Goal: Contribute content: Add original content to the website for others to see

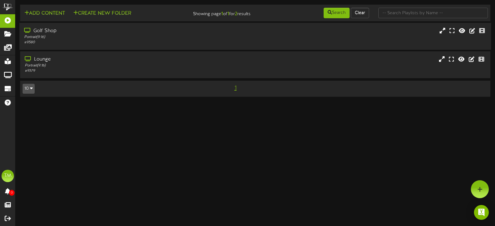
click at [71, 41] on div "# 9580" at bounding box center [117, 42] width 187 height 5
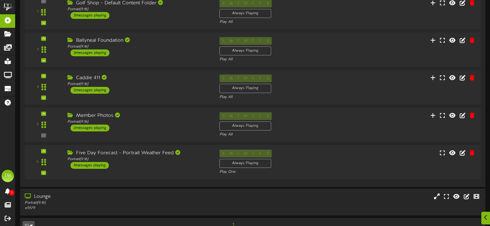
scroll to position [93, 0]
click at [130, 119] on div "Member Photos" at bounding box center [137, 115] width 145 height 7
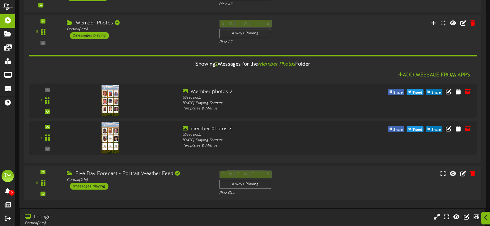
scroll to position [186, 0]
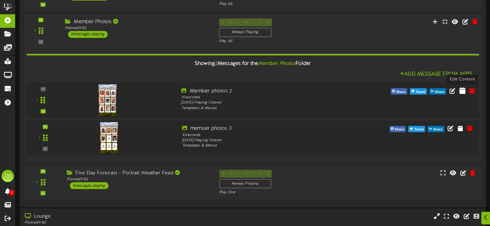
click at [461, 91] on icon at bounding box center [463, 90] width 6 height 7
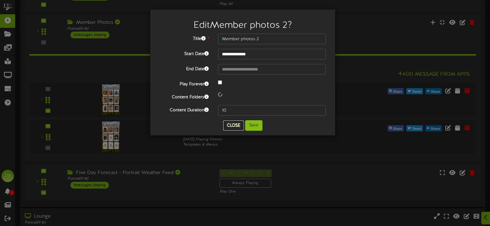
click at [232, 125] on div "**********" at bounding box center [243, 72] width 176 height 117
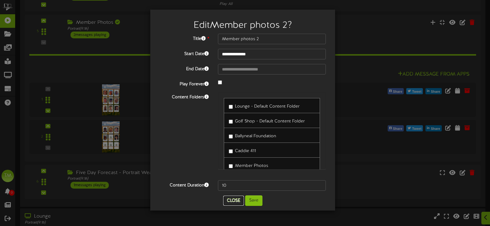
click at [239, 199] on button "Close" at bounding box center [233, 201] width 21 height 10
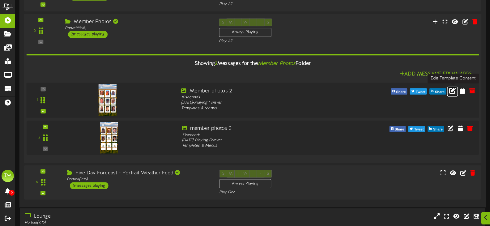
click at [455, 92] on icon at bounding box center [452, 90] width 7 height 7
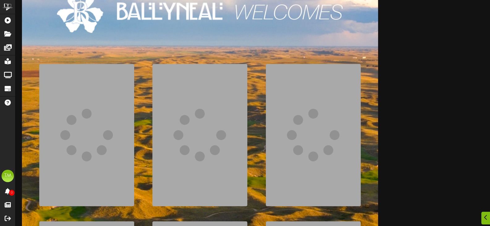
scroll to position [93, 0]
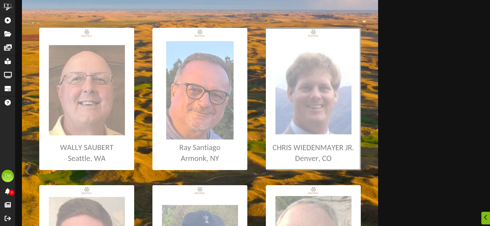
click at [289, 95] on input "file" at bounding box center [3, 99] width 715 height 142
type input "**********"
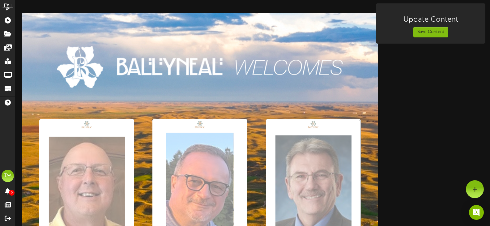
scroll to position [0, 0]
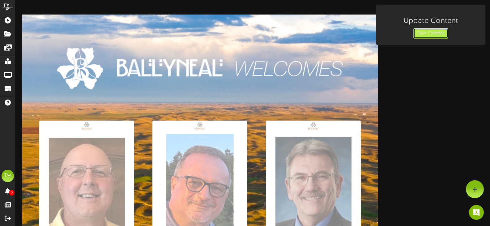
click at [423, 35] on button "Save Content" at bounding box center [431, 33] width 35 height 11
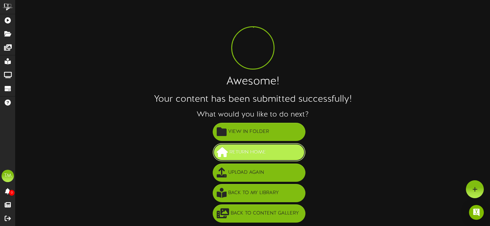
click at [262, 146] on button "Return Home" at bounding box center [259, 152] width 93 height 18
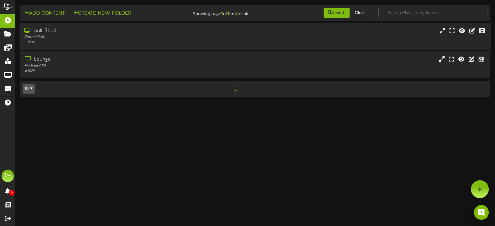
click at [105, 37] on div "Portrait ( 9:16 )" at bounding box center [117, 37] width 187 height 5
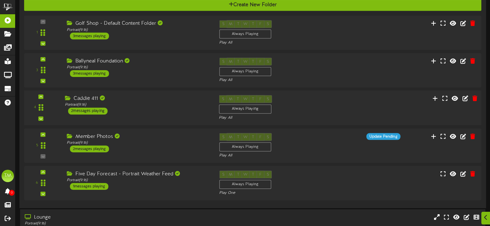
scroll to position [93, 0]
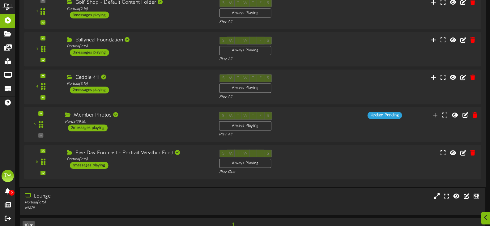
click at [141, 120] on div "Portrait ( 9:16 )" at bounding box center [137, 121] width 145 height 5
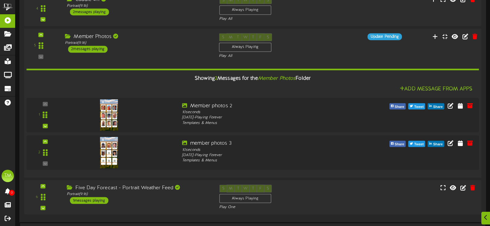
scroll to position [186, 0]
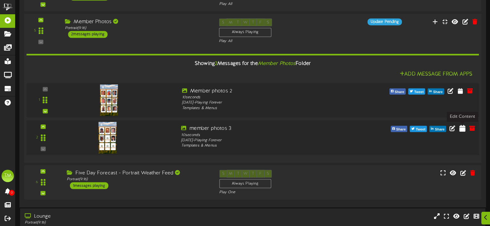
click at [460, 130] on icon at bounding box center [463, 128] width 6 height 7
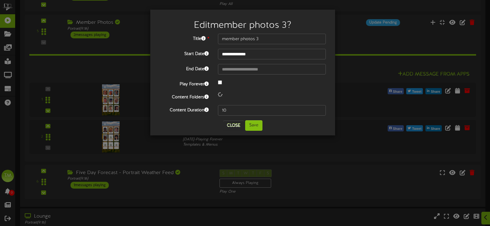
click at [221, 127] on div "Close Save" at bounding box center [243, 125] width 176 height 11
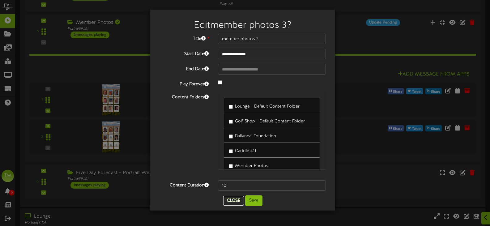
click at [236, 202] on button "Close" at bounding box center [233, 201] width 21 height 10
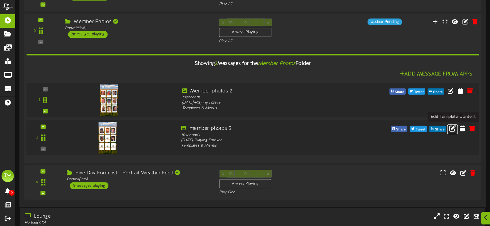
click at [450, 129] on icon at bounding box center [452, 128] width 7 height 7
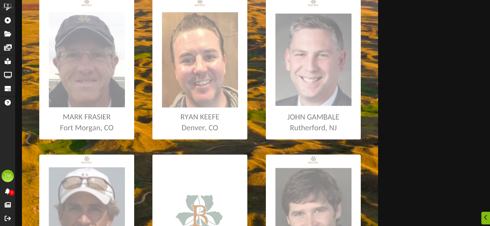
scroll to position [124, 0]
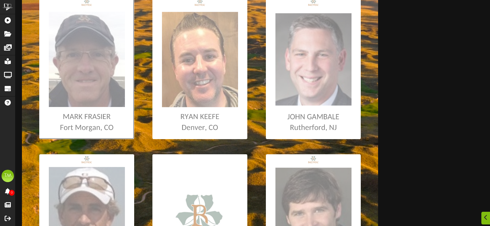
type input "**********"
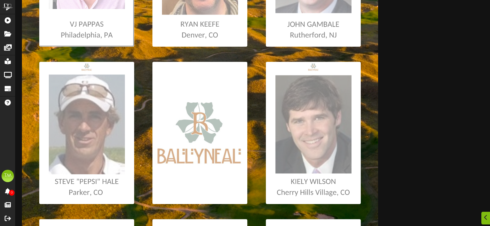
scroll to position [217, 0]
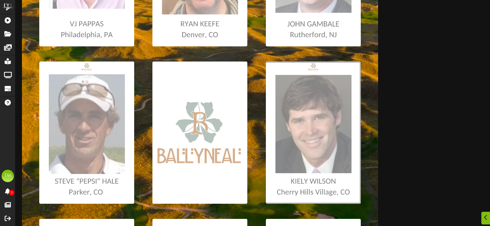
click at [321, 144] on input "file" at bounding box center [3, 133] width 715 height 142
type input "**********"
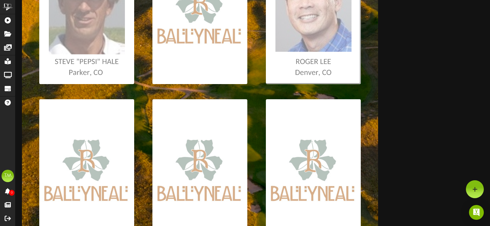
scroll to position [309, 0]
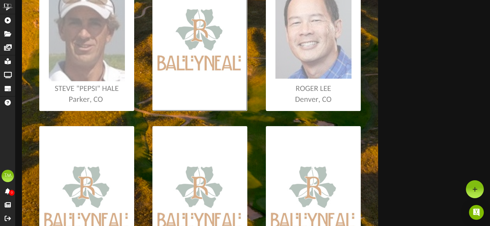
type input "**********"
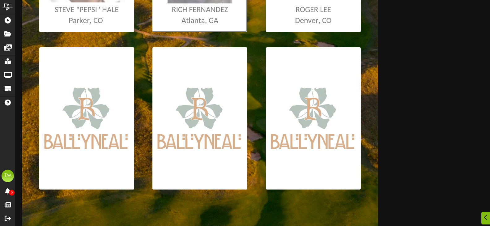
scroll to position [402, 0]
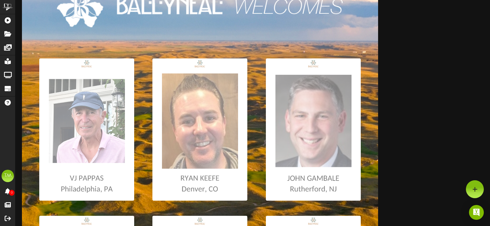
scroll to position [0, 0]
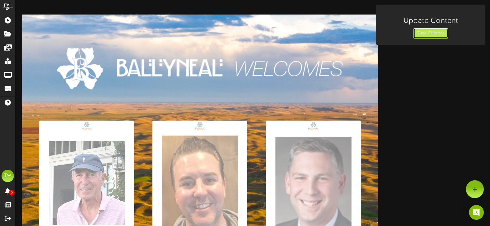
click at [429, 32] on button "Save Content" at bounding box center [431, 33] width 35 height 11
